Goal: Task Accomplishment & Management: Manage account settings

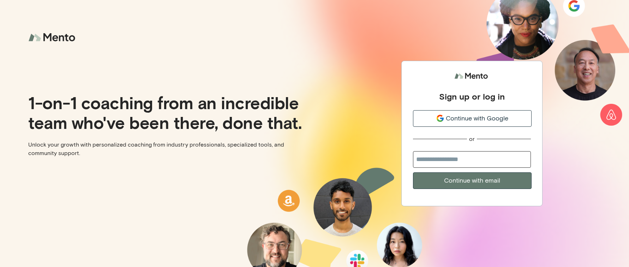
click at [498, 115] on span "Continue with Google" at bounding box center [477, 119] width 62 height 10
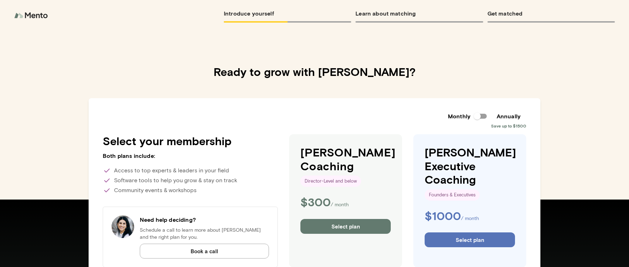
click at [349, 223] on button "Select plan" at bounding box center [345, 226] width 90 height 15
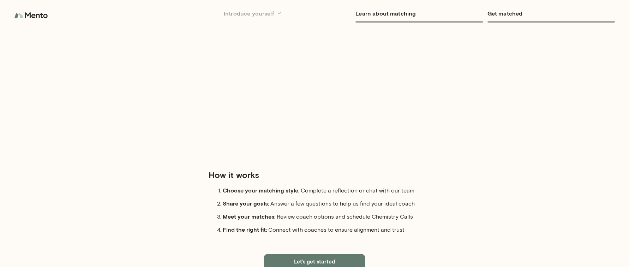
scroll to position [51, 0]
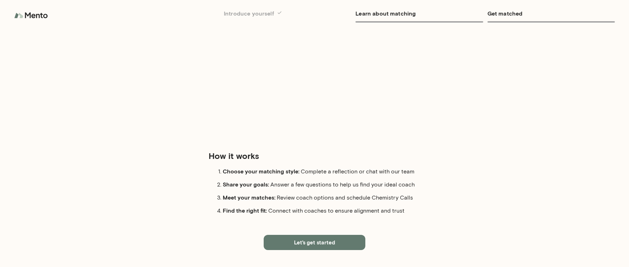
click at [345, 246] on button "Let's get started" at bounding box center [315, 242] width 102 height 15
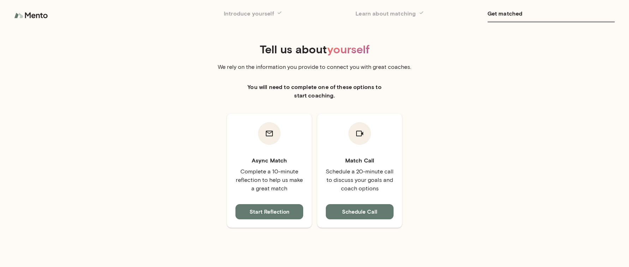
click at [364, 208] on button "Schedule Call" at bounding box center [360, 211] width 68 height 15
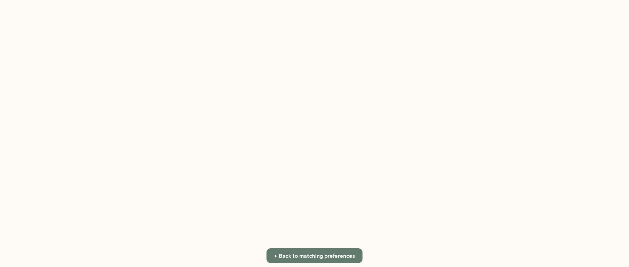
scroll to position [73, 0]
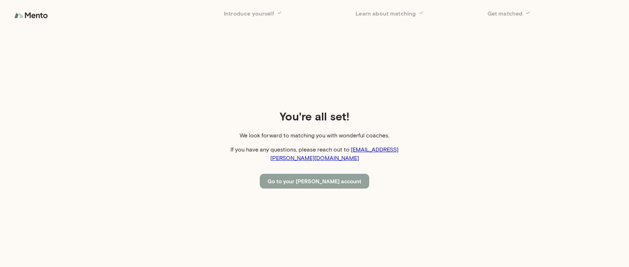
click at [332, 177] on button "Go to your [PERSON_NAME] account" at bounding box center [314, 181] width 109 height 15
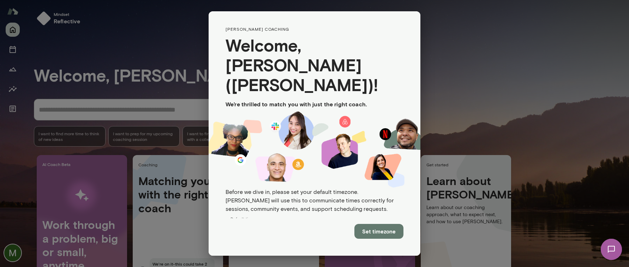
click at [391, 233] on button "Set timezone" at bounding box center [378, 231] width 49 height 15
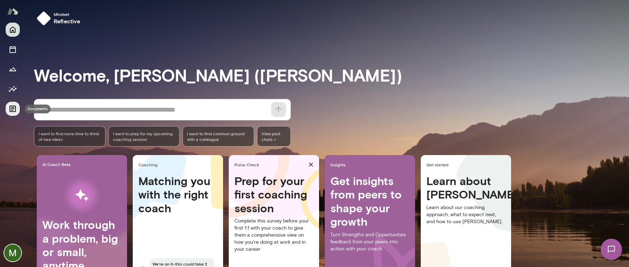
click at [18, 113] on button "Documents" at bounding box center [13, 109] width 14 height 14
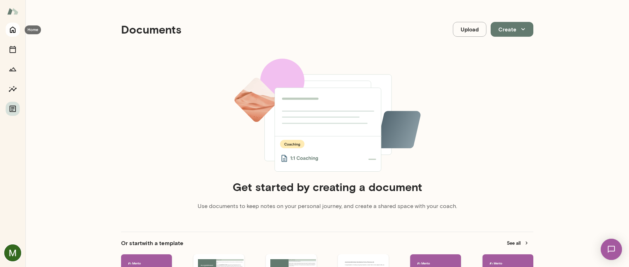
click at [12, 29] on icon "Home" at bounding box center [12, 29] width 8 height 8
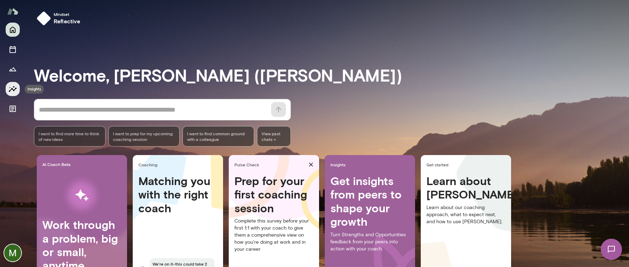
click at [8, 89] on icon "Insights" at bounding box center [12, 89] width 8 height 8
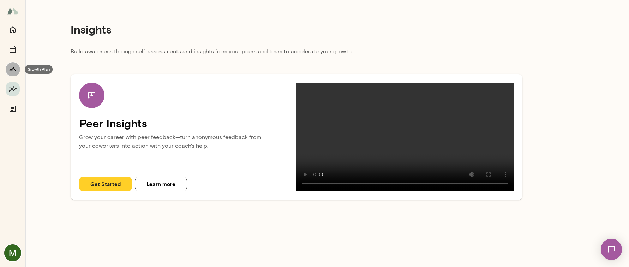
click at [14, 74] on button "Growth Plan" at bounding box center [13, 69] width 14 height 14
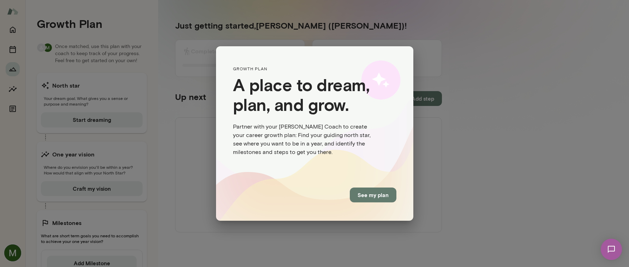
click at [380, 192] on button "See my plan" at bounding box center [373, 194] width 47 height 15
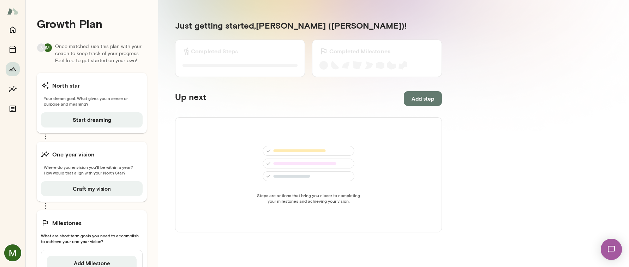
click at [12, 15] on img at bounding box center [12, 11] width 11 height 13
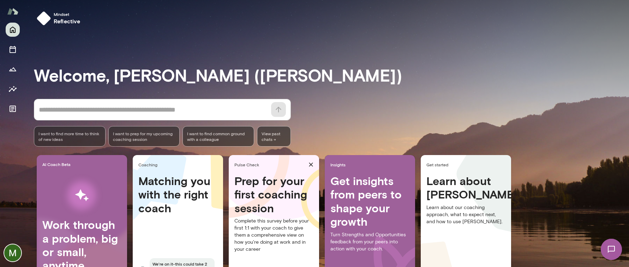
click at [13, 11] on img at bounding box center [12, 11] width 11 height 13
click at [12, 12] on img at bounding box center [12, 11] width 11 height 13
click at [16, 256] on img at bounding box center [12, 252] width 17 height 17
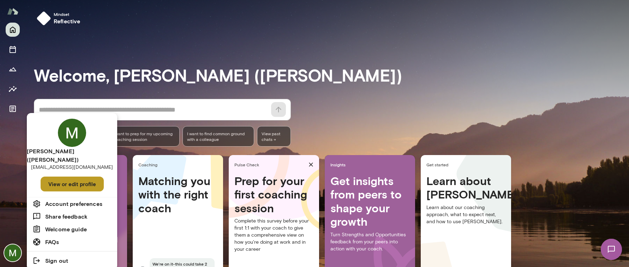
click at [71, 176] on button "View or edit profile" at bounding box center [72, 183] width 63 height 15
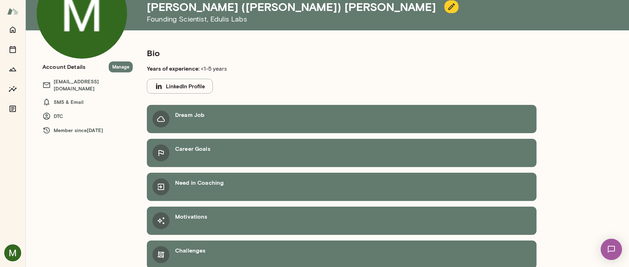
scroll to position [67, 0]
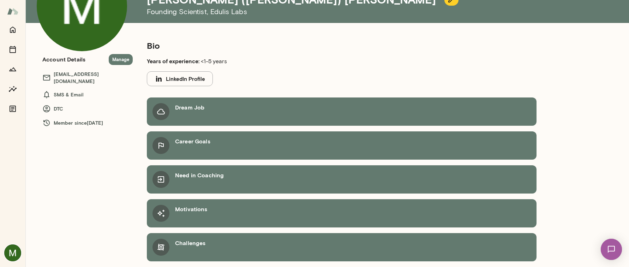
click at [200, 177] on h6 "Need in Coaching" at bounding box center [199, 175] width 49 height 8
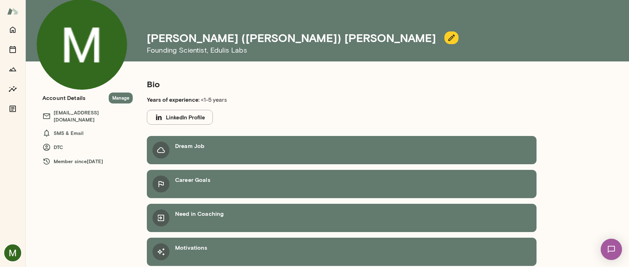
scroll to position [20, 0]
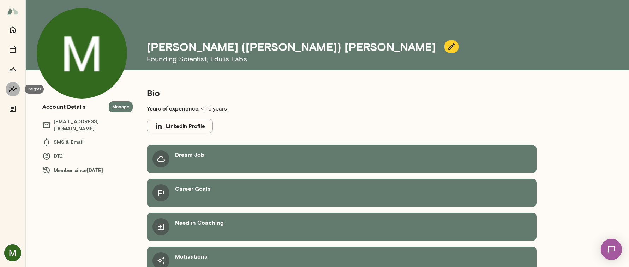
click at [16, 89] on icon "Insights" at bounding box center [13, 89] width 8 height 6
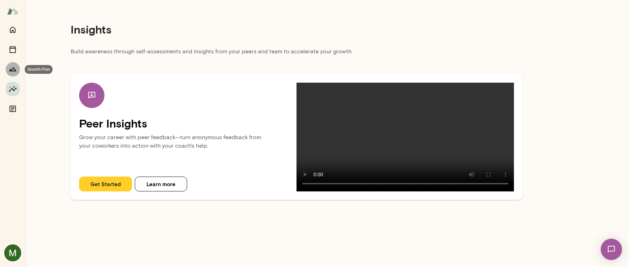
click at [10, 70] on icon "Growth Plan" at bounding box center [12, 69] width 8 height 8
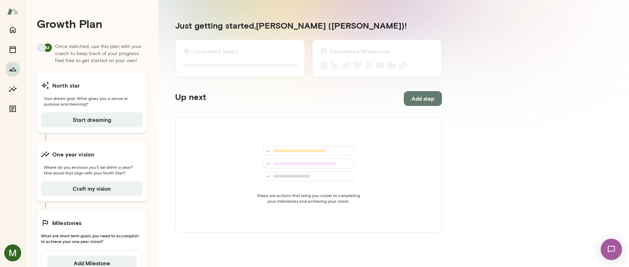
click at [11, 11] on img at bounding box center [12, 11] width 11 height 13
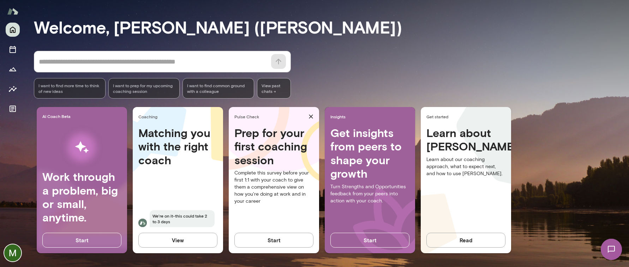
scroll to position [48, 0]
click at [189, 241] on button "View" at bounding box center [177, 239] width 79 height 15
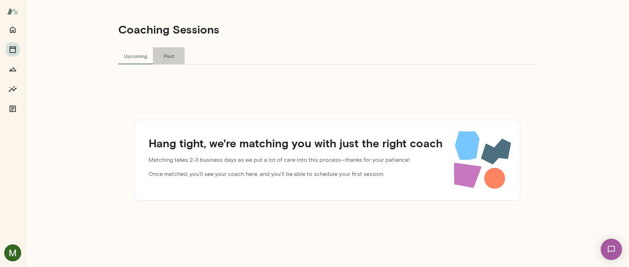
click at [168, 60] on button "Past" at bounding box center [169, 55] width 32 height 17
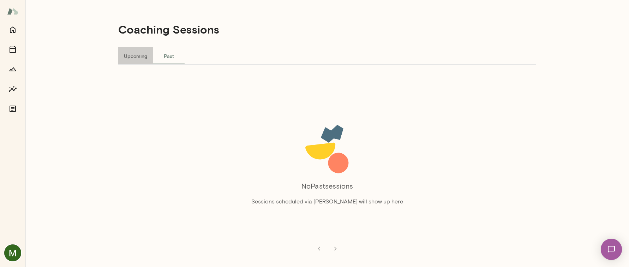
click at [142, 60] on button "Upcoming" at bounding box center [135, 55] width 35 height 17
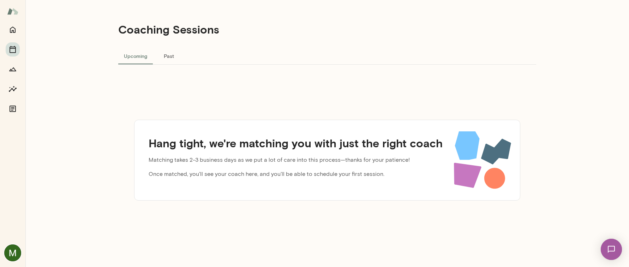
click at [11, 9] on img at bounding box center [12, 11] width 11 height 13
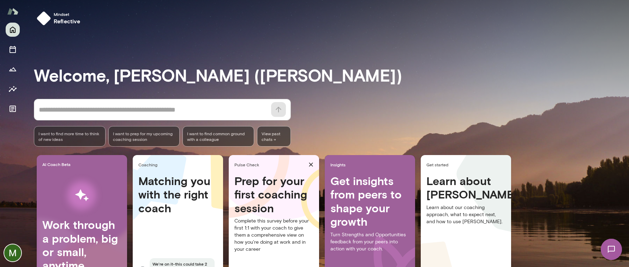
click at [609, 243] on img at bounding box center [611, 249] width 29 height 29
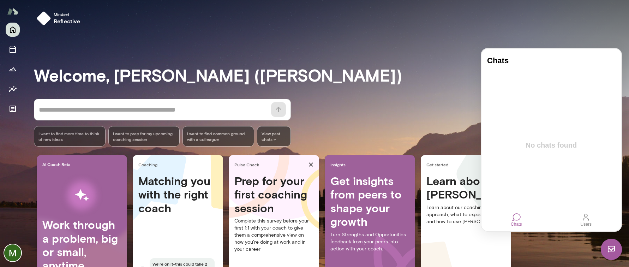
click at [515, 222] on div "Chats" at bounding box center [516, 223] width 11 height 5
click at [588, 218] on div at bounding box center [586, 217] width 8 height 8
click at [524, 58] on input "text" at bounding box center [505, 55] width 38 height 6
click at [525, 58] on div at bounding box center [550, 58] width 139 height 0
click at [516, 217] on div at bounding box center [516, 217] width 0 height 0
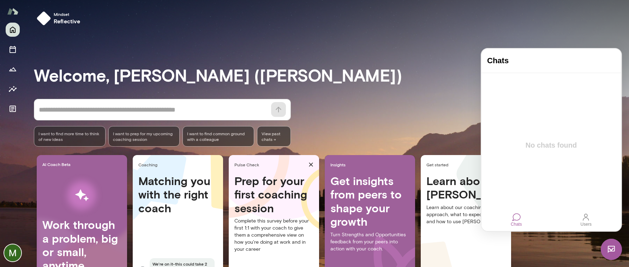
click at [543, 142] on p "No chats found" at bounding box center [551, 146] width 63 height 13
click at [612, 253] on img at bounding box center [611, 249] width 21 height 21
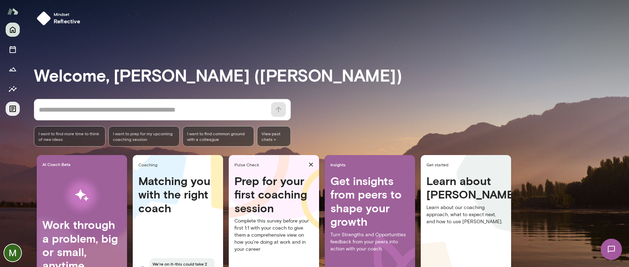
click at [13, 105] on icon "Documents" at bounding box center [12, 108] width 8 height 8
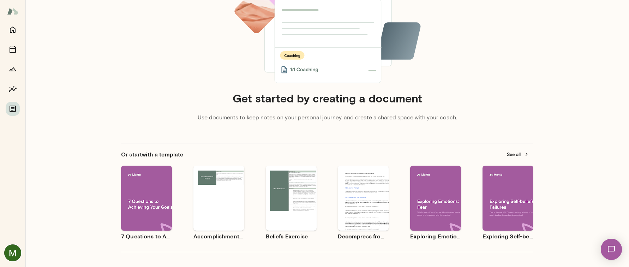
scroll to position [119, 0]
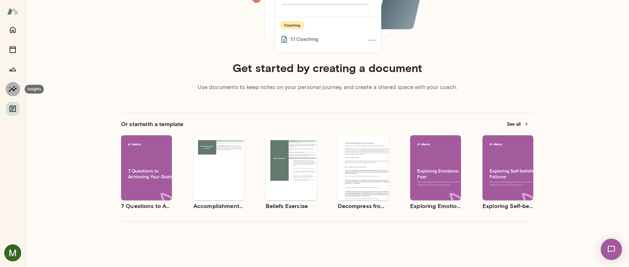
click at [17, 86] on button "Insights" at bounding box center [13, 89] width 14 height 14
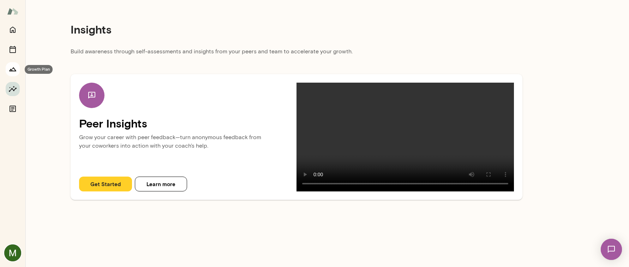
click at [15, 70] on icon "Growth Plan" at bounding box center [12, 69] width 7 height 4
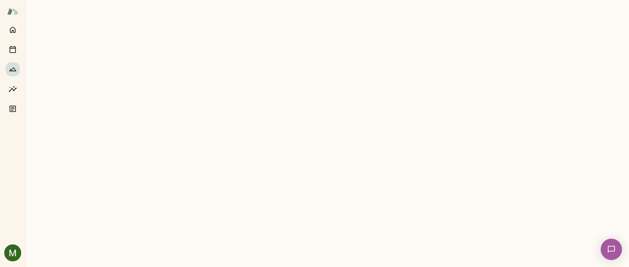
click at [13, 12] on img at bounding box center [12, 11] width 11 height 13
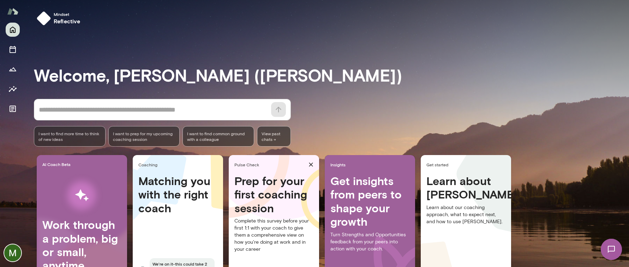
click at [19, 247] on div at bounding box center [12, 145] width 25 height 244
click at [17, 250] on img at bounding box center [12, 252] width 17 height 17
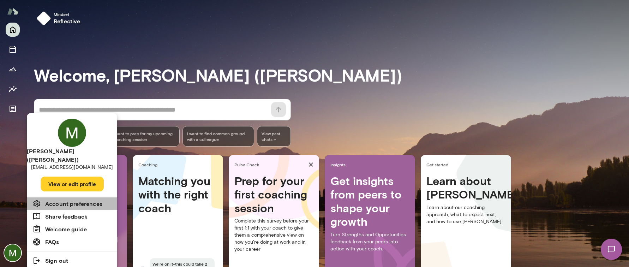
click at [99, 199] on h6 "Account preferences" at bounding box center [73, 203] width 57 height 8
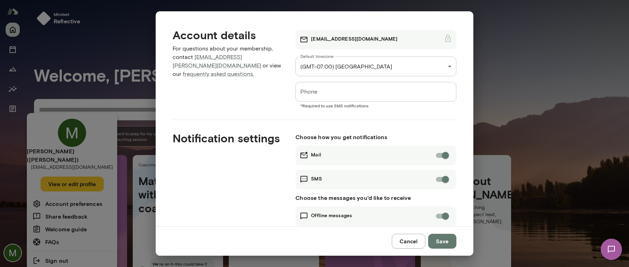
click at [104, 205] on div "**********" at bounding box center [314, 133] width 629 height 267
drag, startPoint x: 412, startPoint y: 239, endPoint x: 401, endPoint y: 236, distance: 11.3
click at [412, 239] on button "Cancel" at bounding box center [409, 241] width 34 height 15
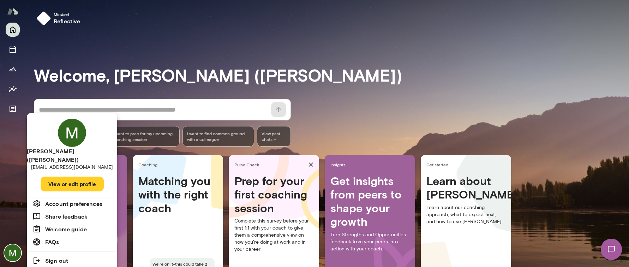
click at [85, 225] on h6 "Welcome guide" at bounding box center [66, 229] width 42 height 8
